Goal: Information Seeking & Learning: Check status

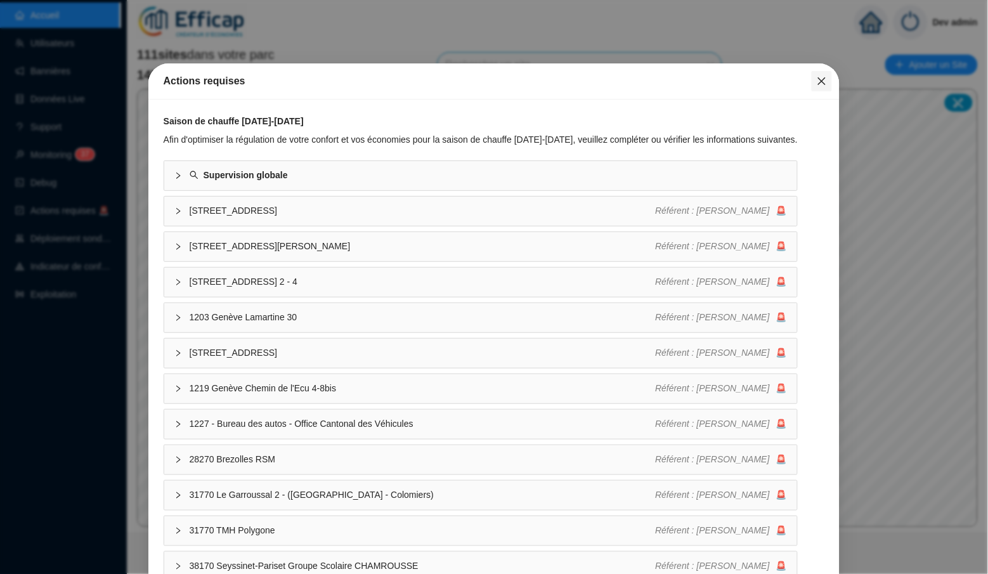
click at [824, 81] on icon "close" at bounding box center [822, 81] width 10 height 10
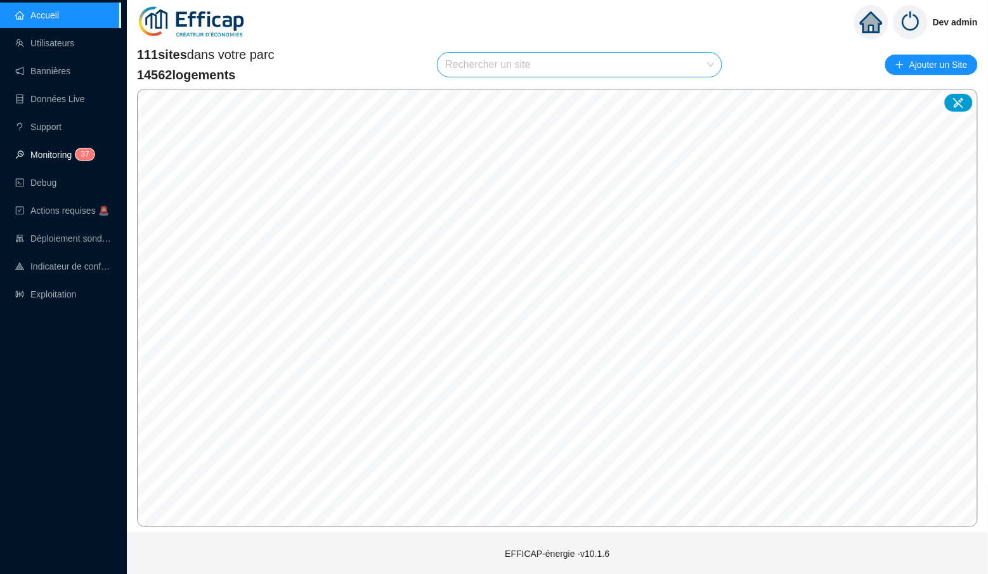
click at [94, 153] on sup "3 7" at bounding box center [84, 154] width 18 height 12
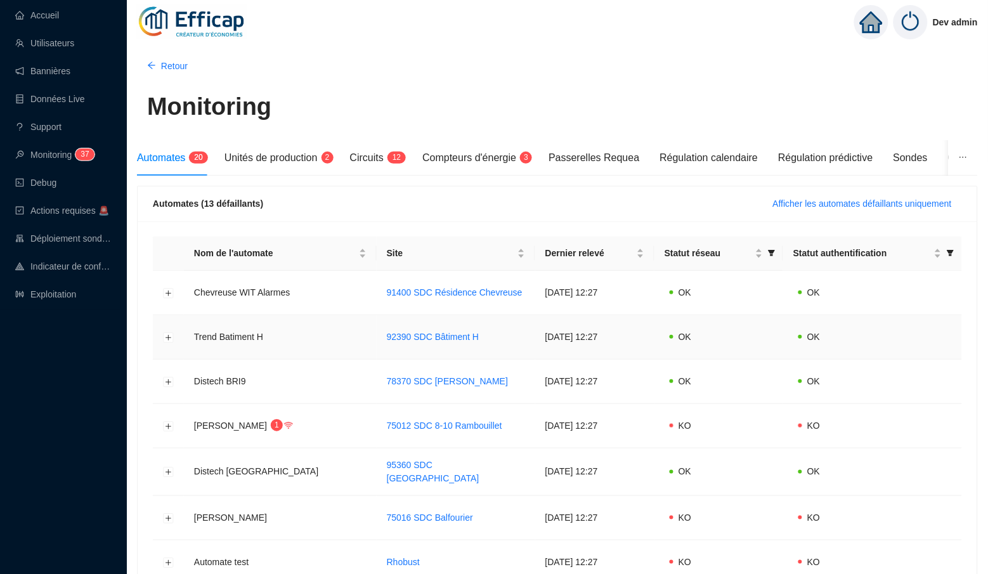
scroll to position [11, 0]
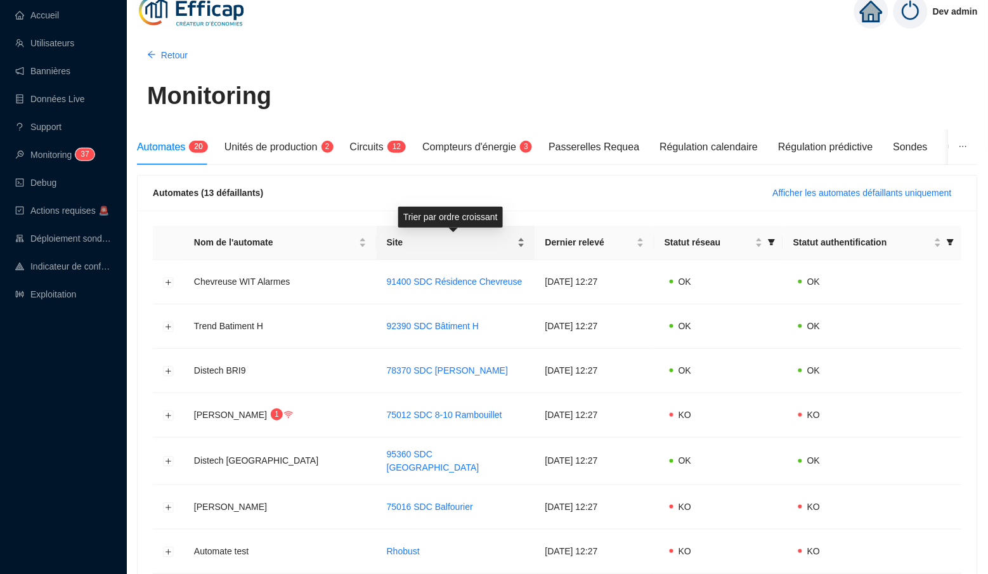
click at [519, 243] on div "Site" at bounding box center [456, 242] width 138 height 13
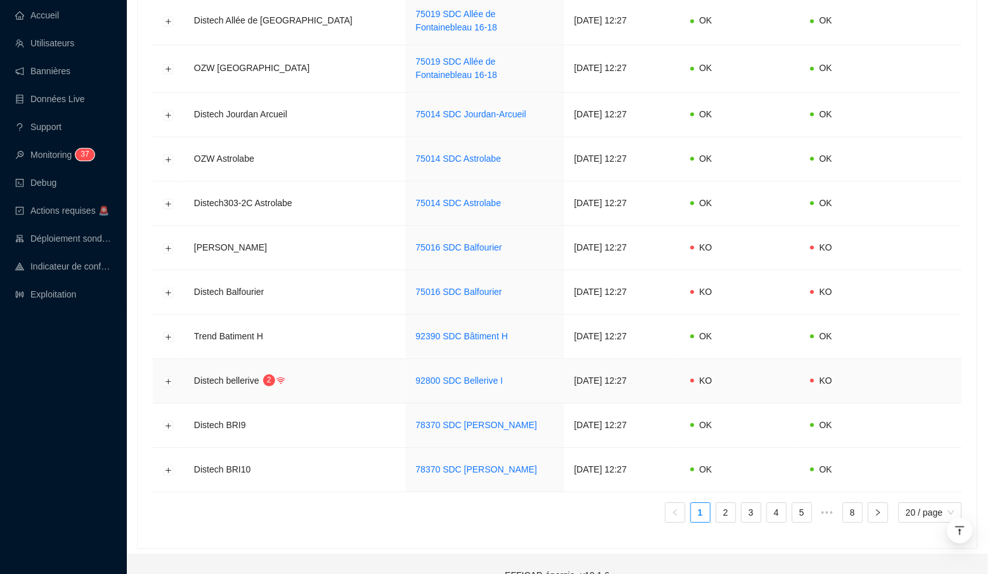
scroll to position [685, 0]
click at [726, 503] on link "2" at bounding box center [726, 512] width 19 height 19
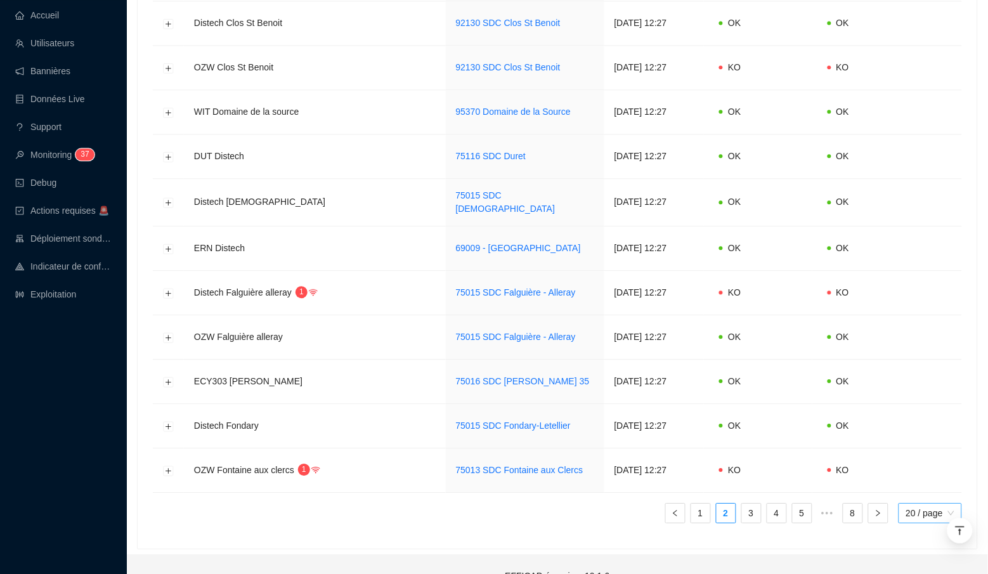
click at [928, 503] on span "20 / page" at bounding box center [930, 512] width 48 height 19
click at [682, 134] on td "[DATE] 12:27" at bounding box center [654, 156] width 100 height 44
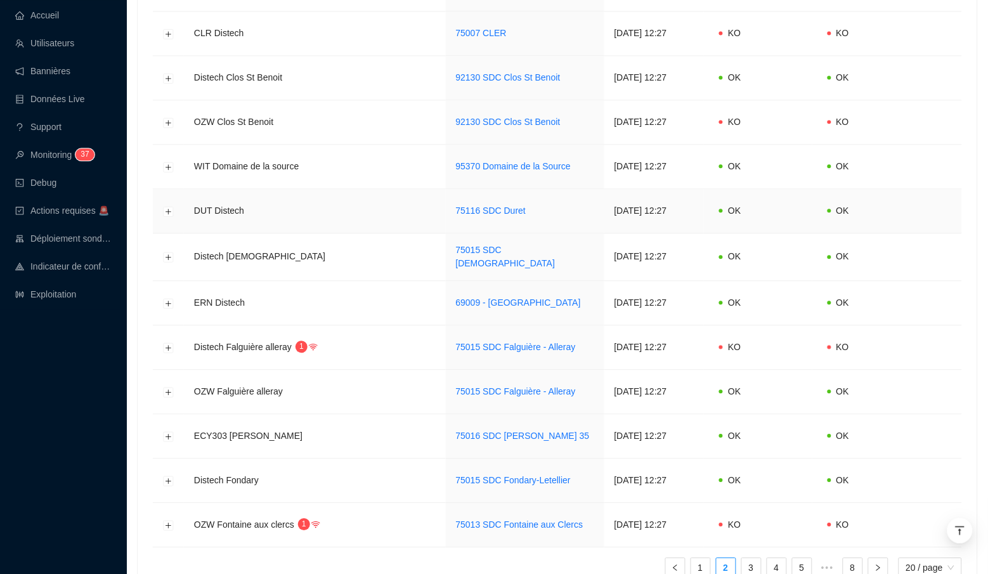
scroll to position [619, 0]
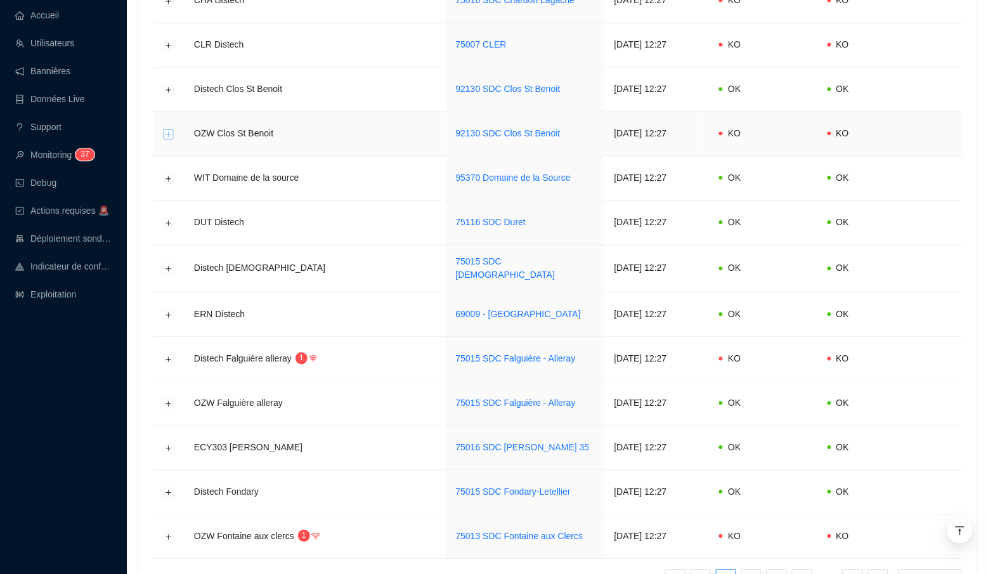
click at [168, 129] on button "Développer la ligne" at bounding box center [169, 134] width 10 height 10
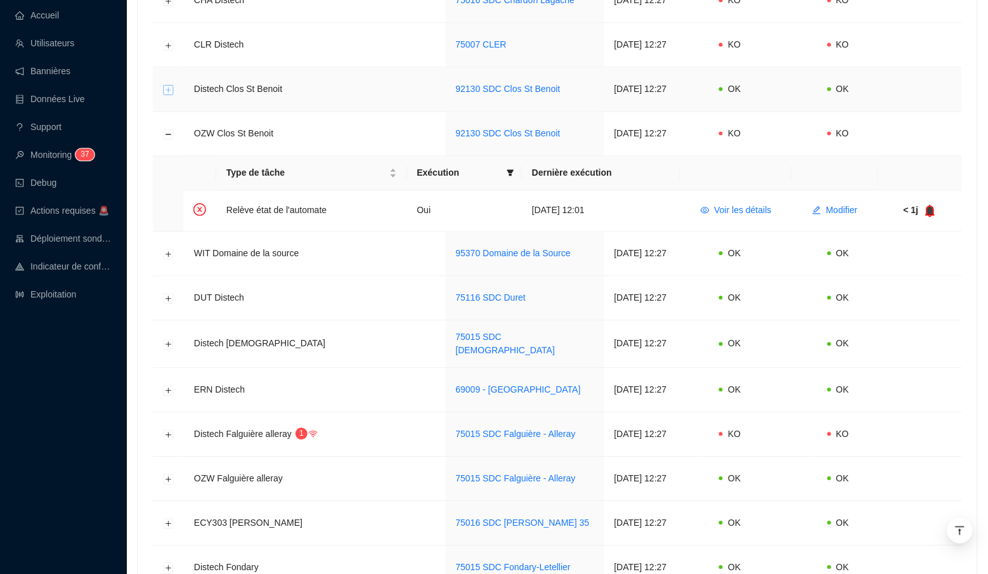
click at [170, 84] on button "Développer la ligne" at bounding box center [169, 89] width 10 height 10
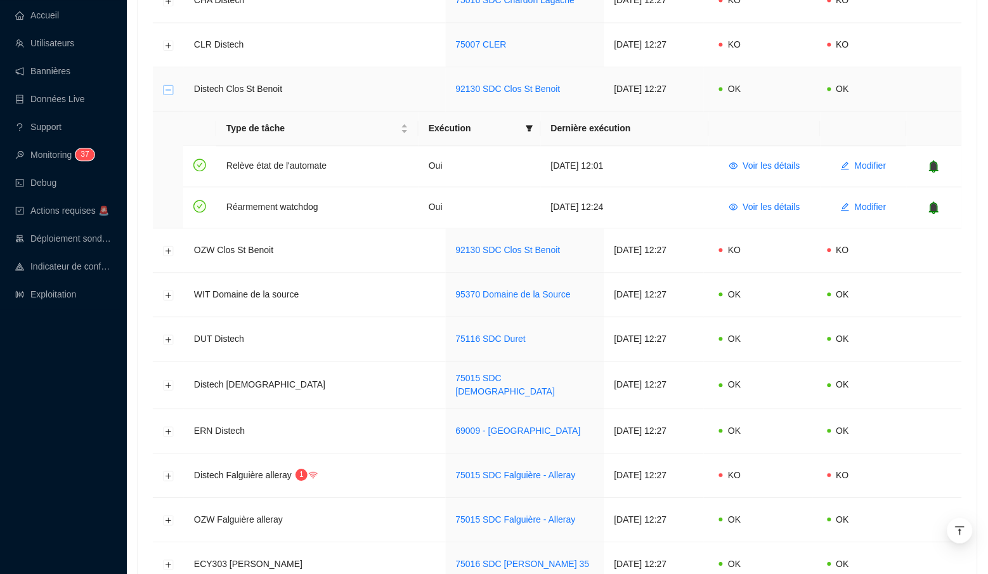
click at [170, 84] on button "Réduire la ligne" at bounding box center [169, 89] width 10 height 10
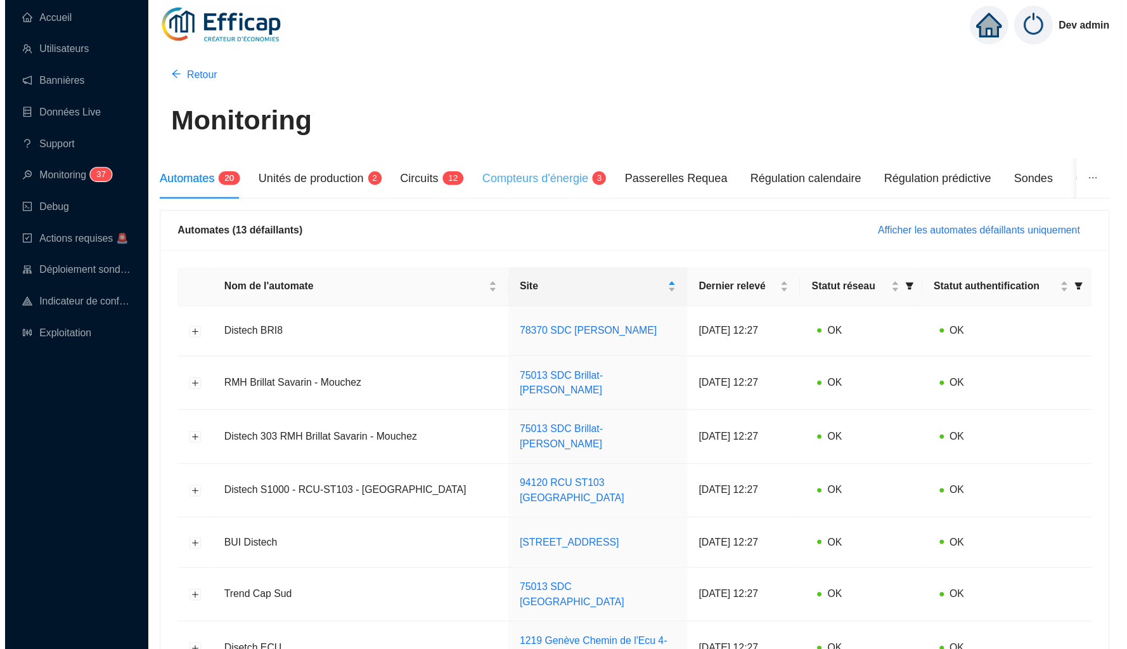
scroll to position [0, 0]
